Goal: Book appointment/travel/reservation

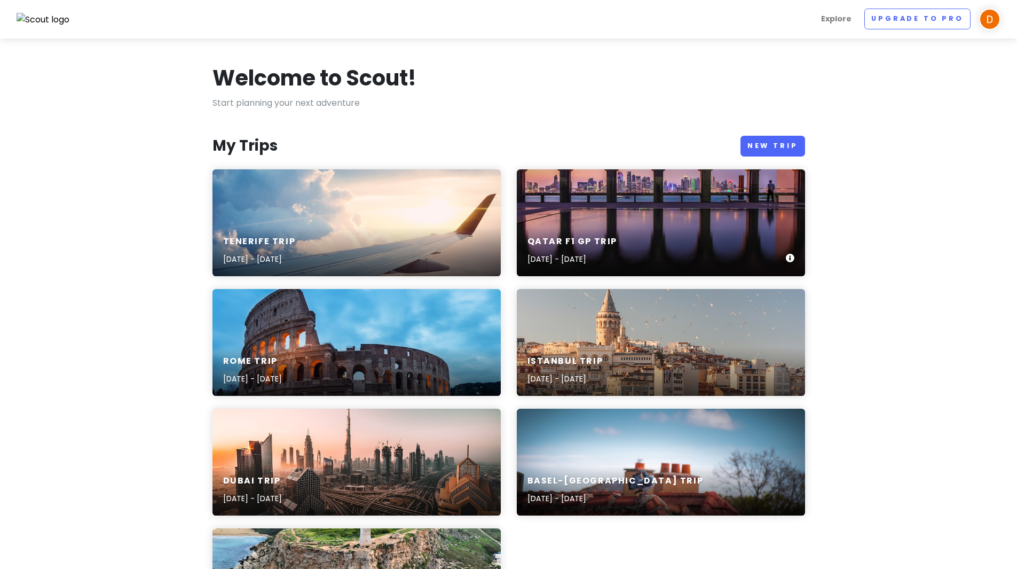
click at [635, 238] on div "Qatar f1 gp Trip [DATE] - [DATE]" at bounding box center [661, 250] width 288 height 51
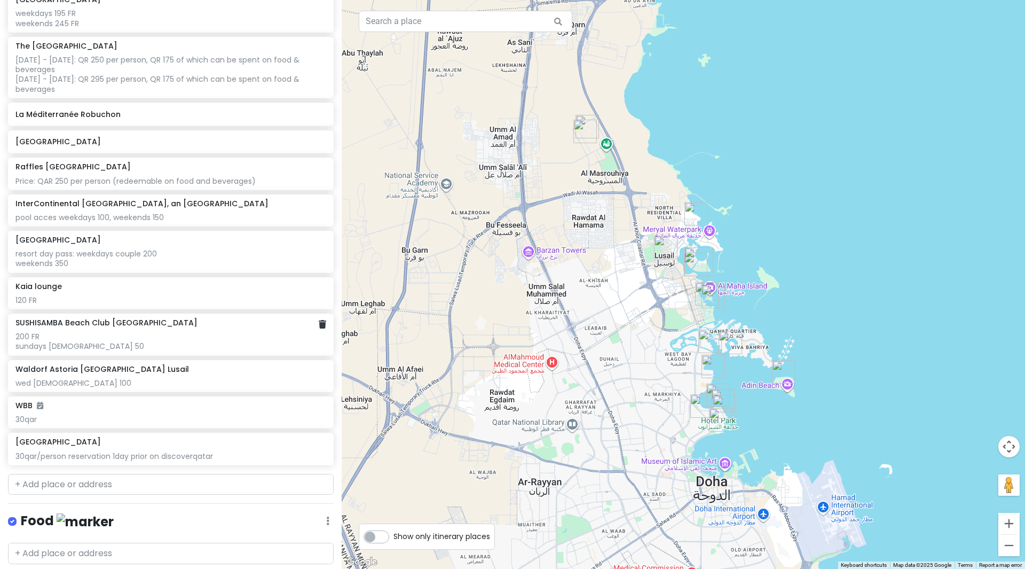
scroll to position [214, 0]
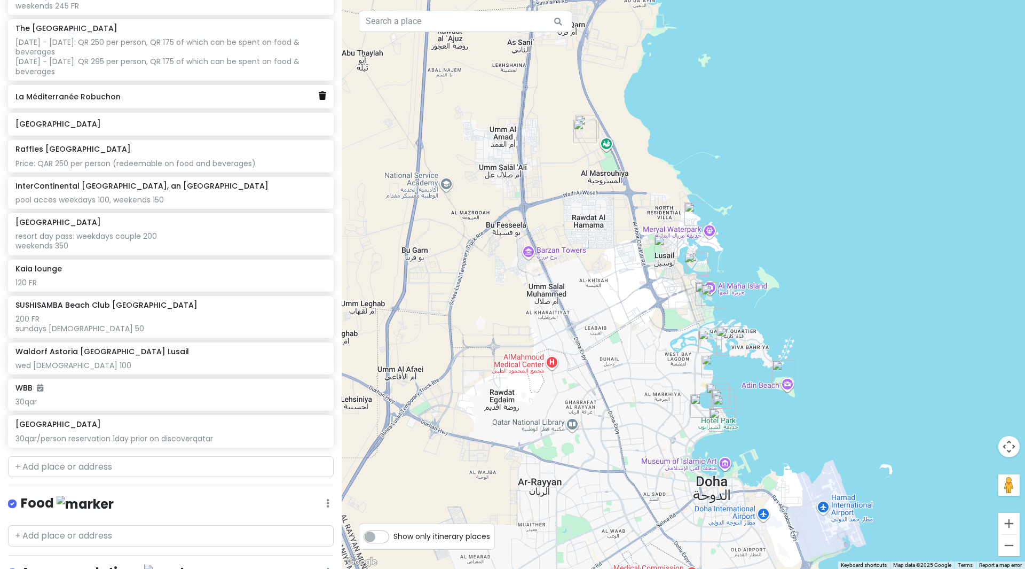
click at [319, 95] on icon at bounding box center [322, 95] width 7 height 9
click at [319, 122] on icon at bounding box center [322, 123] width 7 height 9
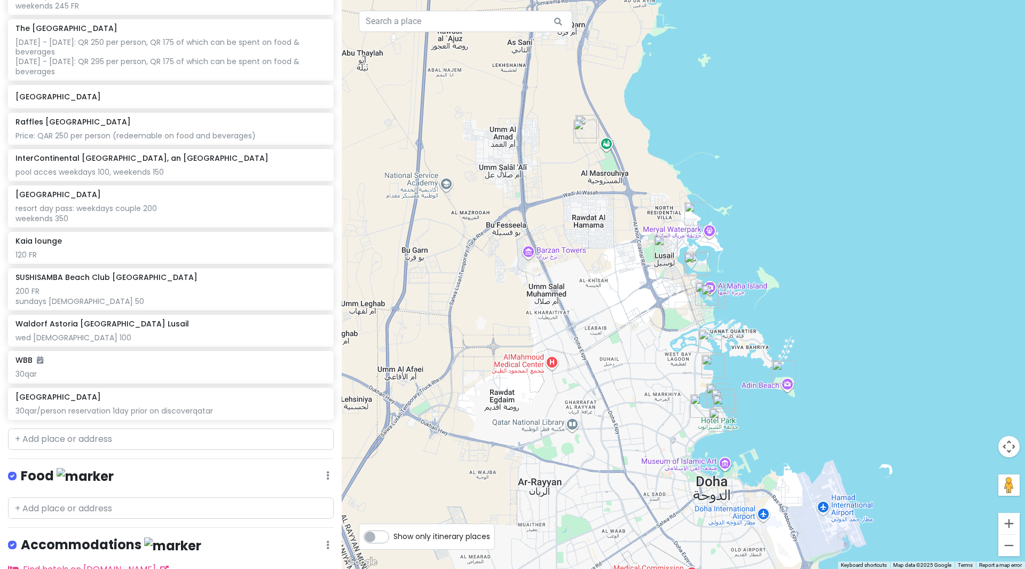
scroll to position [158, 0]
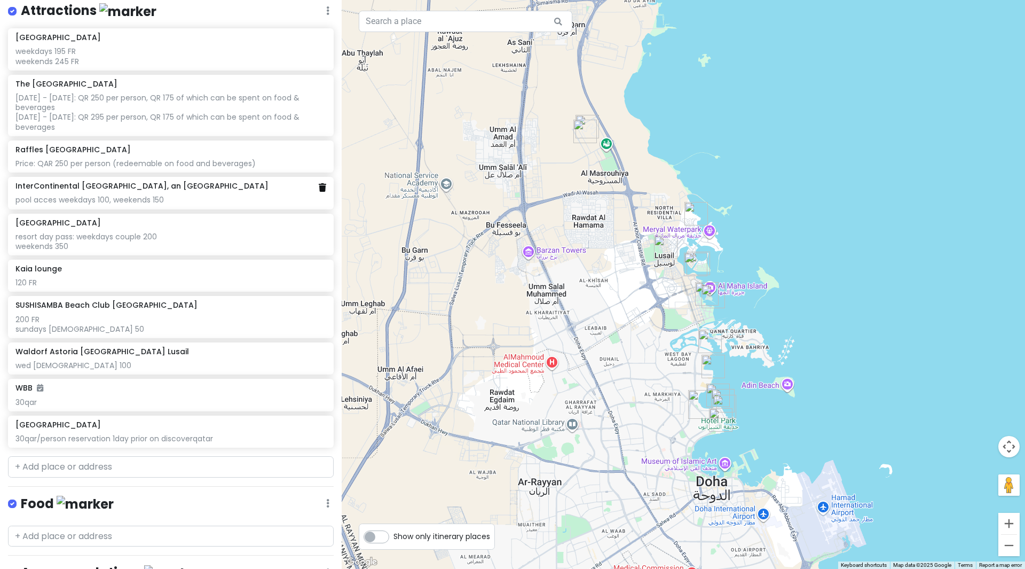
click at [319, 188] on icon at bounding box center [322, 187] width 7 height 9
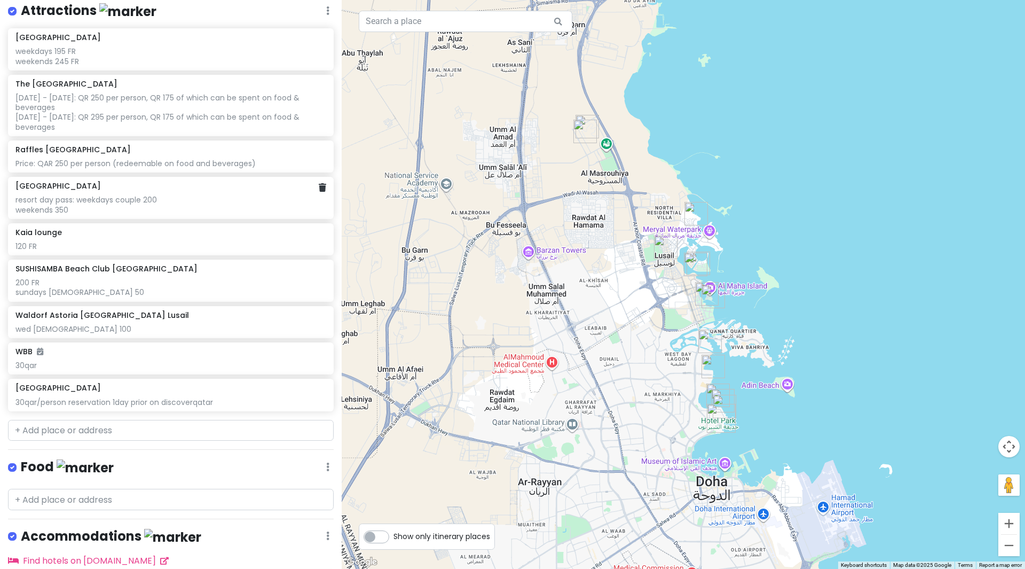
scroll to position [122, 0]
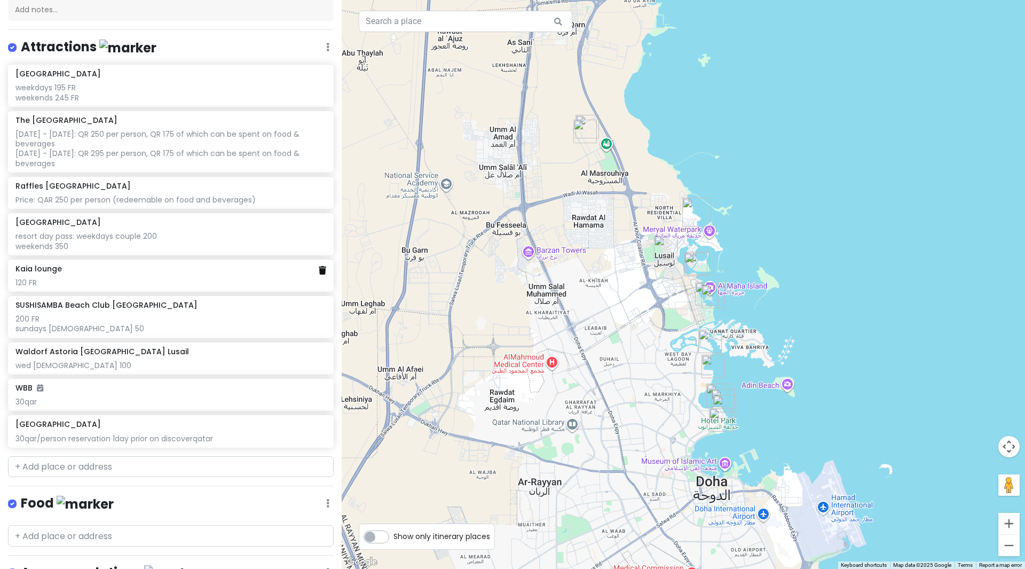
click at [319, 273] on icon at bounding box center [322, 270] width 7 height 9
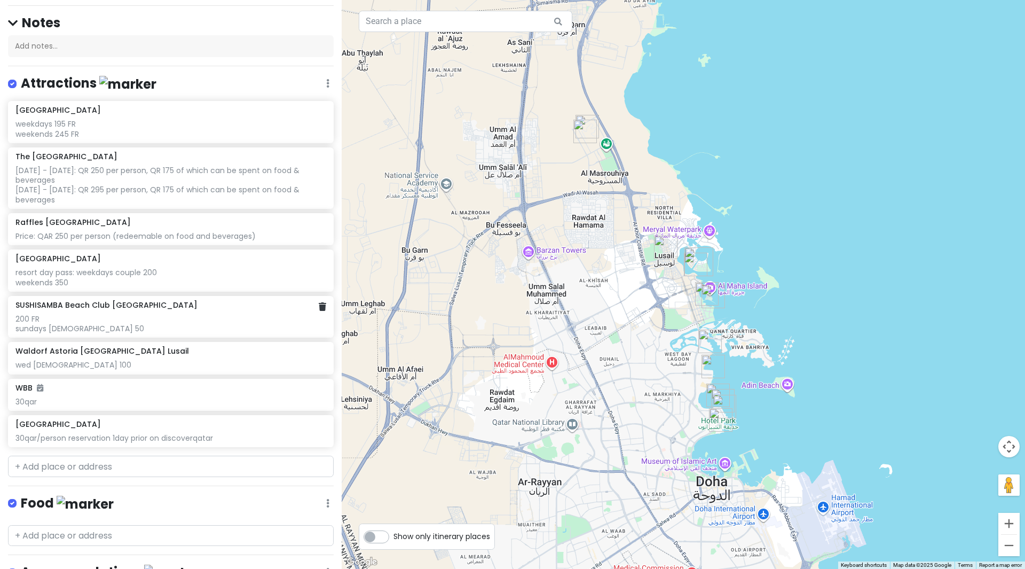
click at [319, 312] on div at bounding box center [322, 307] width 7 height 14
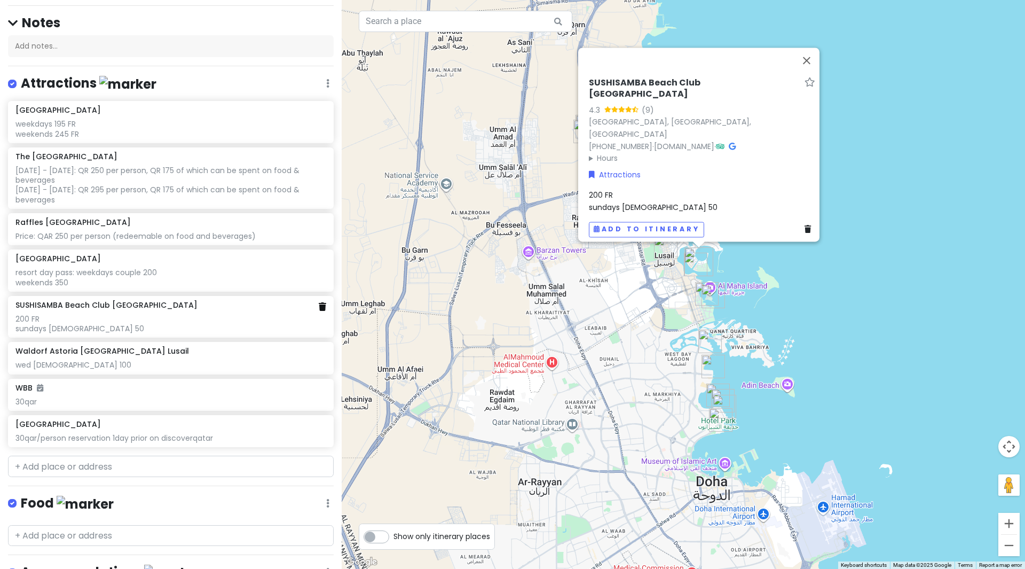
click at [319, 308] on icon at bounding box center [322, 306] width 7 height 9
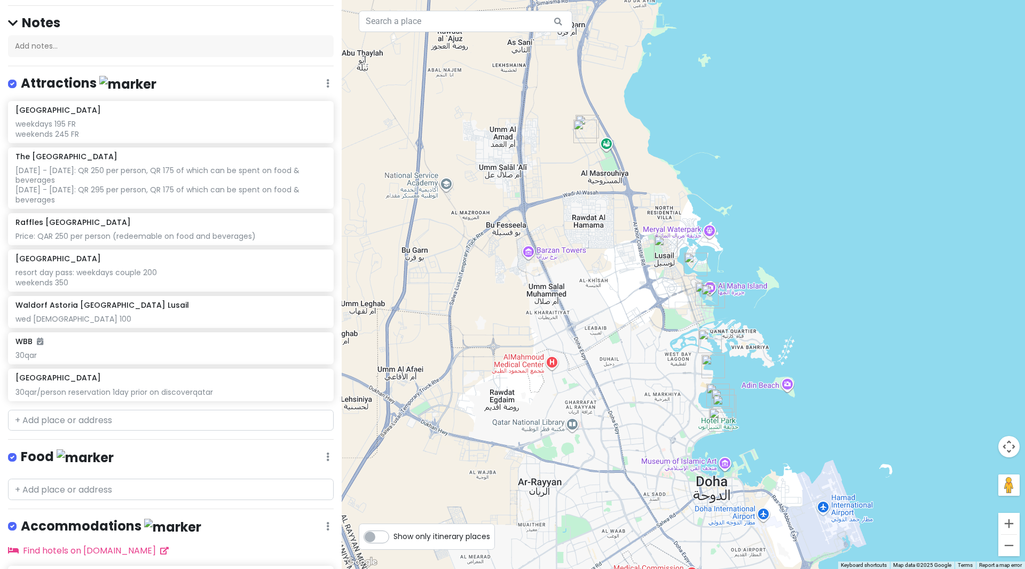
scroll to position [39, 0]
